Goal: Transaction & Acquisition: Book appointment/travel/reservation

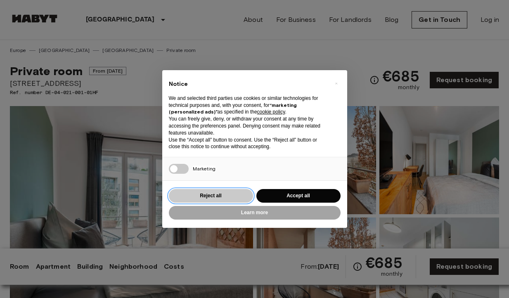
click at [233, 199] on button "Reject all" at bounding box center [211, 196] width 84 height 14
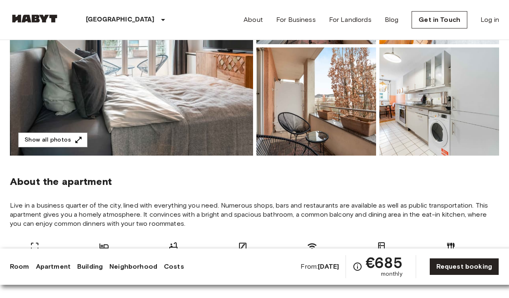
scroll to position [170, 0]
click at [328, 267] on b "[DATE]" at bounding box center [328, 266] width 21 height 8
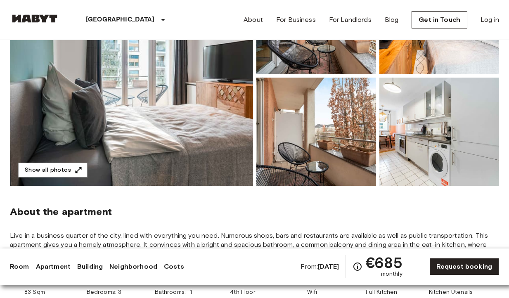
scroll to position [0, 0]
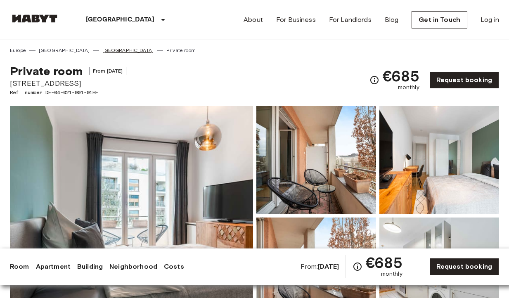
click at [102, 49] on link "[GEOGRAPHIC_DATA]" at bounding box center [127, 50] width 51 height 7
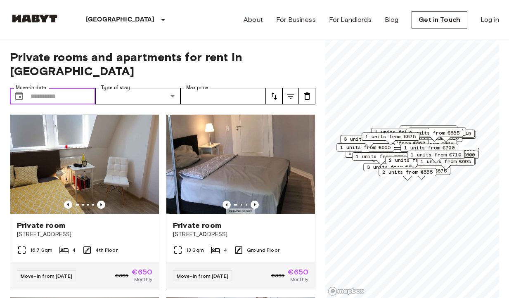
click at [73, 88] on input "Move-in date" at bounding box center [63, 96] width 65 height 16
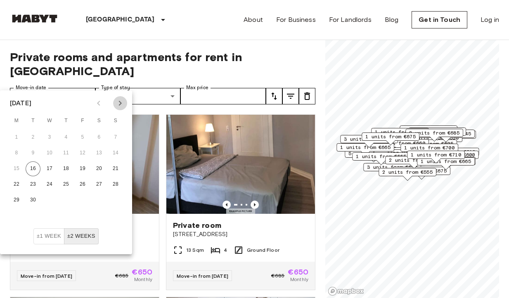
click at [120, 101] on icon "Next month" at bounding box center [120, 103] width 10 height 10
click at [65, 134] on button "2" at bounding box center [66, 137] width 15 height 15
type input "**********"
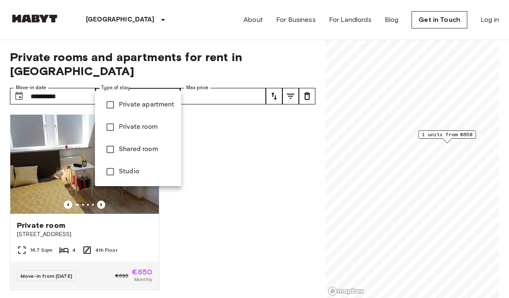
click at [138, 124] on span "Private room" at bounding box center [147, 127] width 56 height 10
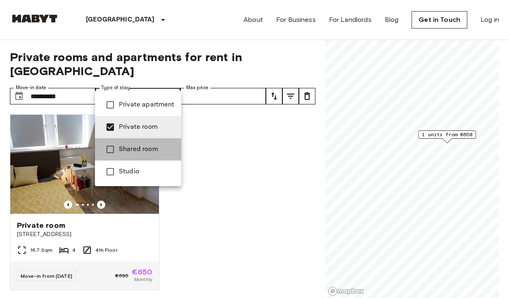
click at [143, 147] on span "Shared room" at bounding box center [147, 149] width 56 height 10
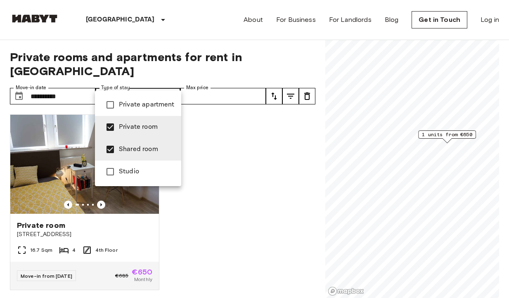
click at [210, 164] on div at bounding box center [254, 149] width 509 height 298
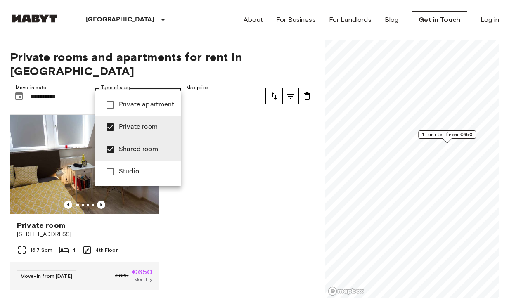
click at [135, 127] on span "Private room" at bounding box center [147, 127] width 56 height 10
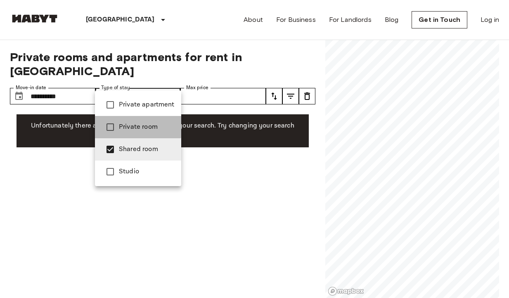
click at [137, 118] on li "Private room" at bounding box center [138, 127] width 86 height 22
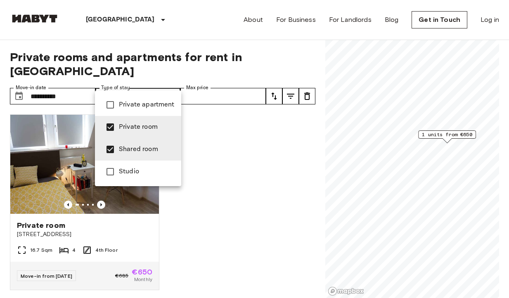
click at [144, 105] on span "Private apartment" at bounding box center [147, 105] width 56 height 10
click at [129, 170] on span "Studio" at bounding box center [147, 172] width 56 height 10
type input "**********"
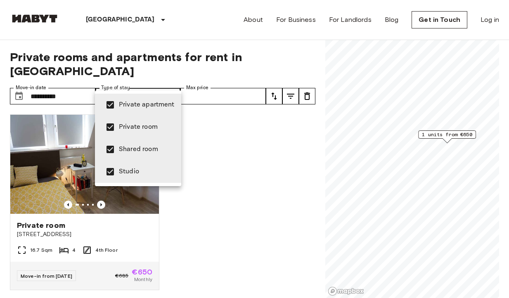
click at [193, 128] on div at bounding box center [254, 149] width 509 height 298
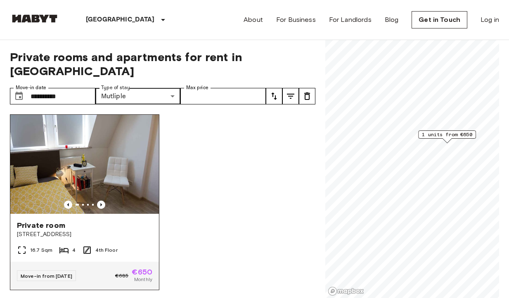
click at [137, 149] on img at bounding box center [84, 164] width 148 height 99
